Goal: Information Seeking & Learning: Learn about a topic

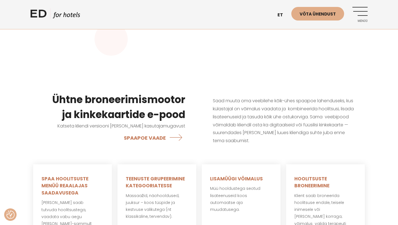
scroll to position [179, 0]
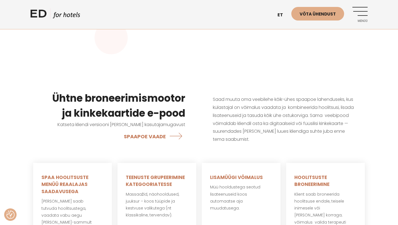
click at [265, 141] on p "Saad muuta oma veebilehe kõik-ühes spaapoe lahenduseks, kus külastajal on võima…" at bounding box center [283, 119] width 141 height 48
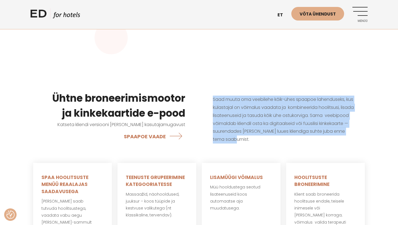
drag, startPoint x: 265, startPoint y: 141, endPoint x: 211, endPoint y: 100, distance: 68.2
click at [211, 100] on div "Saad muuta oma veebilehe kõik-ühes spaapoe lahenduseks, kus külastajal on võima…" at bounding box center [283, 119] width 169 height 75
copy p "Saad muuta oma veebilehe kõik-ühes spaapoe lahenduseks, kus külastajal on võima…"
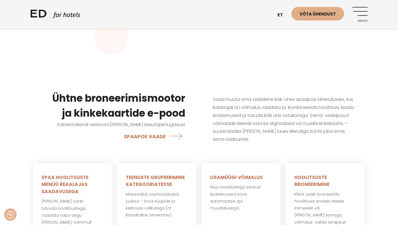
click at [196, 115] on div "Ühtne broneerimismootor ja kinkekaartide e-pood Katseta kliendi versiooni [PERS…" at bounding box center [114, 117] width 169 height 80
click at [190, 113] on div "Ühtne broneerimismootor ja kinkekaartide e-pood Katseta kliendi versiooni [PERS…" at bounding box center [114, 117] width 169 height 80
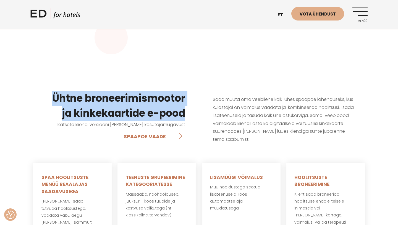
drag, startPoint x: 187, startPoint y: 113, endPoint x: 50, endPoint y: 90, distance: 138.8
click at [50, 90] on div "Ühtne broneerimismootor ja kinkekaartide e-pood Katseta kliendi versiooni [PERS…" at bounding box center [114, 117] width 169 height 80
copy h3 "Ühtne broneerimismootor ja kinkekaartide e-pood"
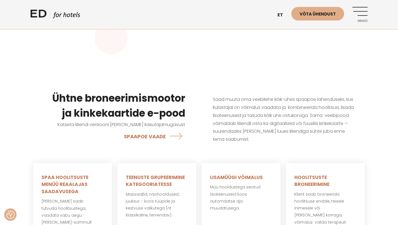
click at [231, 144] on div "Saad muuta oma veebilehe kõik-ühes spaapoe lahenduseks, kus külastajal on võima…" at bounding box center [283, 119] width 169 height 75
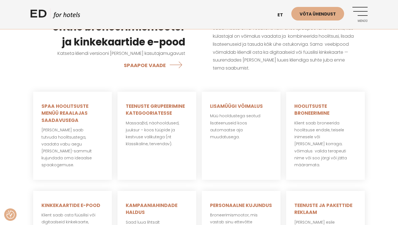
scroll to position [254, 0]
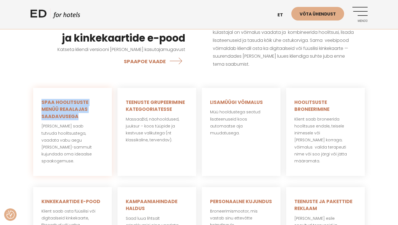
drag, startPoint x: 80, startPoint y: 116, endPoint x: 42, endPoint y: 102, distance: 40.3
click at [42, 102] on h5 "SPAA HOOLITSUSTE MENÜÜ REAALAJAS SAADAVUSEGA" at bounding box center [72, 109] width 62 height 21
copy h5 "SPAA HOOLITSUSTE MENÜÜ REAALAJAS SAADAVUSEGA"
click at [182, 111] on h5 "TEENUSTE GRUPEERIMINE KATEGOORIATESSE" at bounding box center [157, 106] width 62 height 14
click at [174, 110] on h5 "TEENUSTE GRUPEERIMINE KATEGOORIATESSE" at bounding box center [157, 106] width 62 height 14
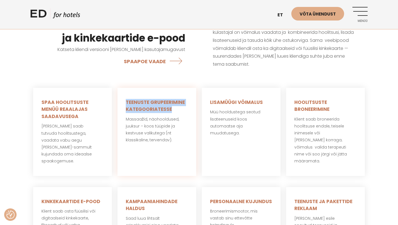
drag, startPoint x: 174, startPoint y: 110, endPoint x: 126, endPoint y: 103, distance: 49.2
click at [126, 103] on h5 "TEENUSTE GRUPEERIMINE KATEGOORIATESSE" at bounding box center [157, 106] width 62 height 14
copy h5 "TEENUSTE GRUPEERIMINE KATEGOORIATESSE"
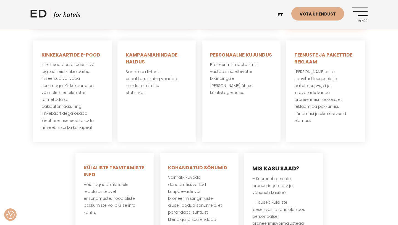
scroll to position [402, 0]
